Goal: Use online tool/utility: Utilize a website feature to perform a specific function

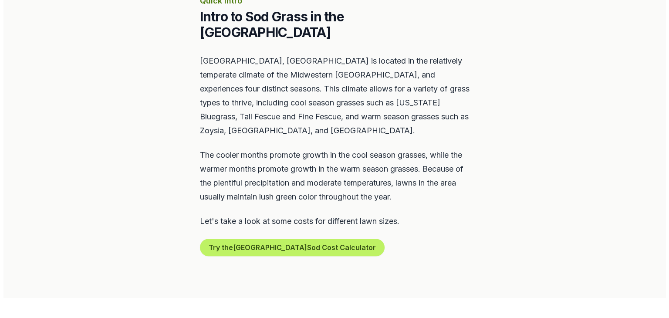
scroll to position [479, 0]
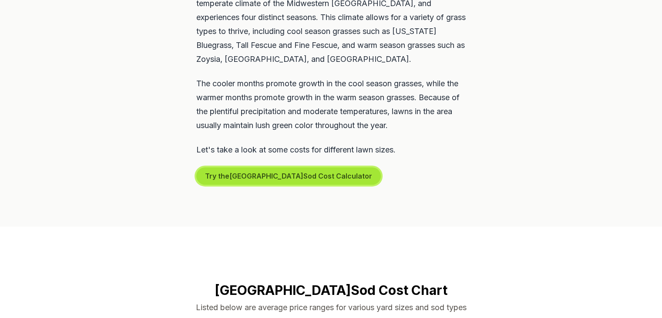
click at [303, 167] on button "Try the New Baltimore Sod Cost Calculator" at bounding box center [288, 175] width 185 height 17
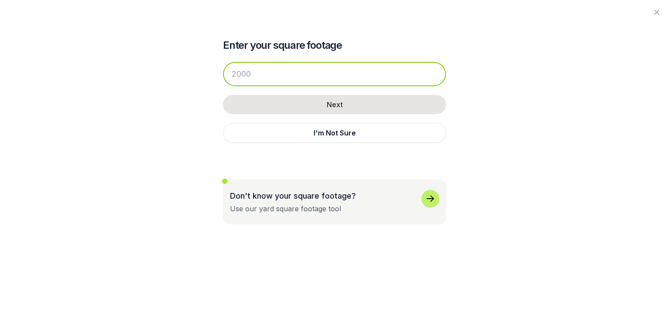
click at [254, 79] on input "number" at bounding box center [334, 74] width 223 height 24
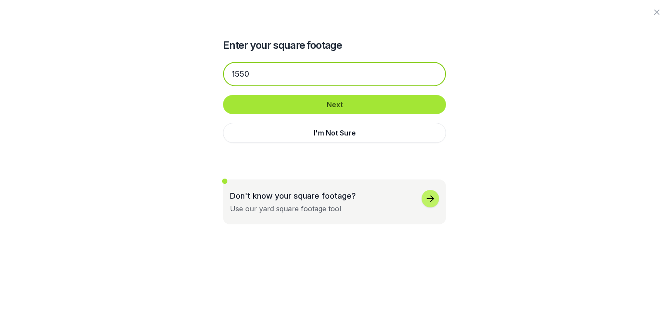
type input "1550"
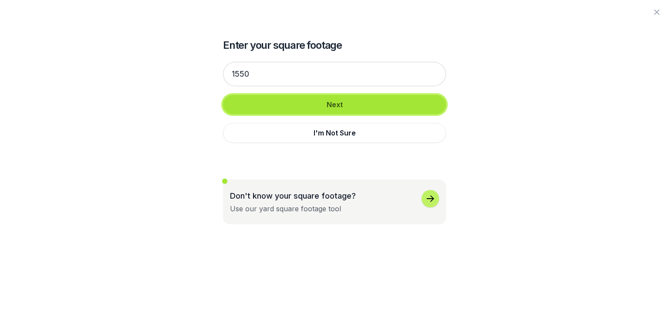
click at [340, 100] on button "Next" at bounding box center [334, 104] width 223 height 19
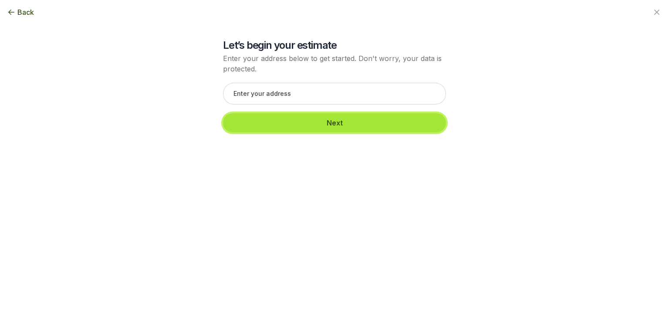
click at [344, 127] on button "Next" at bounding box center [334, 122] width 223 height 19
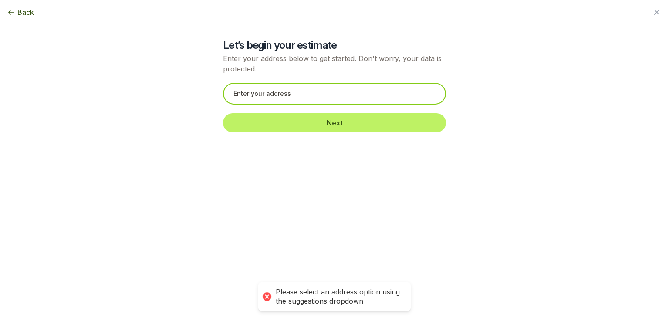
click at [313, 92] on input "text" at bounding box center [334, 94] width 223 height 22
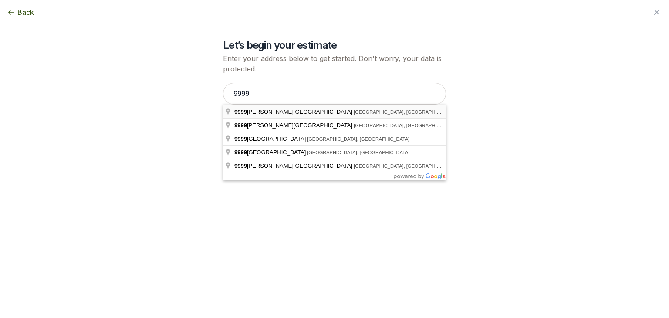
type input "[STREET_ADDRESS][PERSON_NAME]"
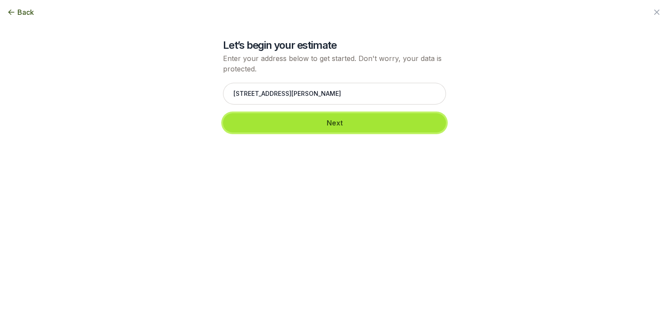
click at [332, 124] on button "Next" at bounding box center [334, 122] width 223 height 19
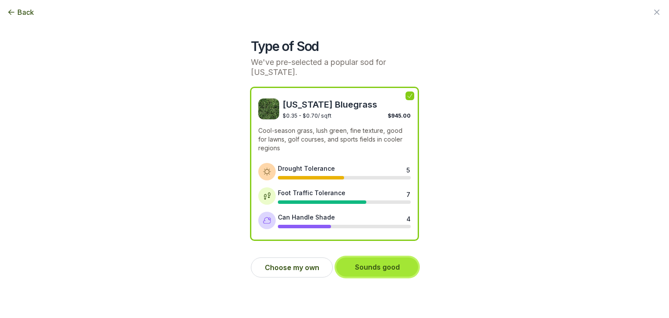
click at [374, 269] on button "Sounds good" at bounding box center [377, 266] width 82 height 19
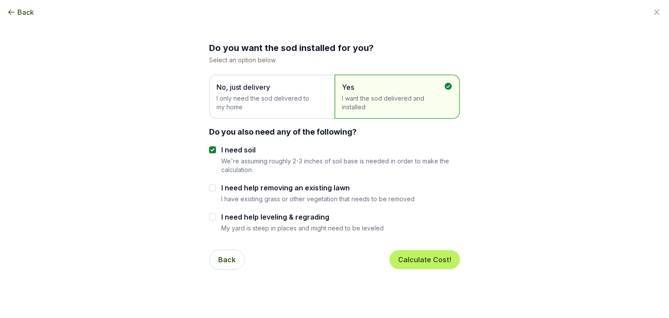
click at [218, 189] on div "I need help removing an existing lawn I have existing grass or other vegetation…" at bounding box center [334, 192] width 251 height 20
click at [213, 188] on input "I need help removing an existing lawn" at bounding box center [212, 187] width 7 height 7
checkbox input "true"
click at [212, 216] on input "I need help leveling & regrading" at bounding box center [212, 216] width 7 height 7
checkbox input "true"
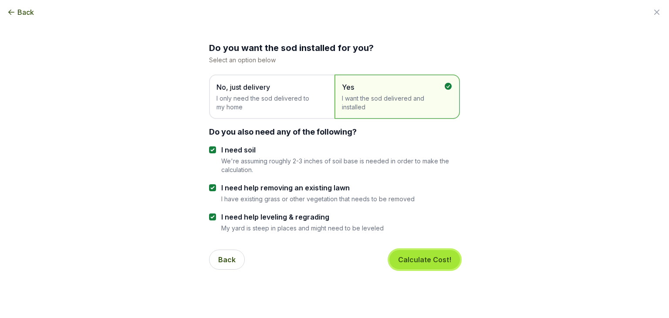
click at [434, 265] on button "Calculate Cost!" at bounding box center [424, 259] width 71 height 19
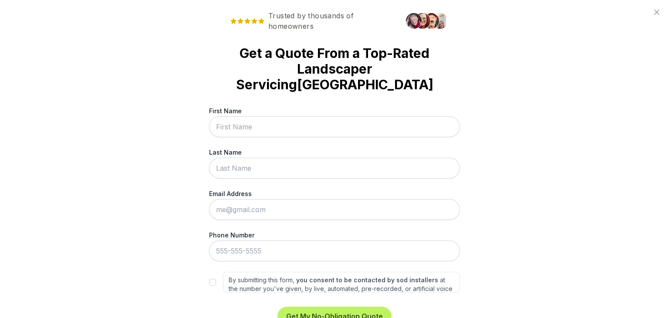
click at [516, 114] on div "Trusted by thousands of homeowners Get a Quote From a Top-Rated Landscaper Serv…" at bounding box center [334, 159] width 669 height 318
